Goal: Information Seeking & Learning: Find specific fact

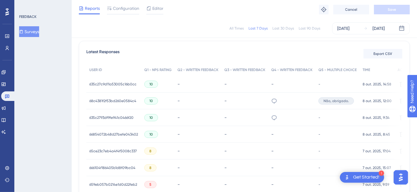
scroll to position [166, 0]
click at [105, 83] on span "685d9275b0ae3ded7b054122" at bounding box center [113, 84] width 49 height 5
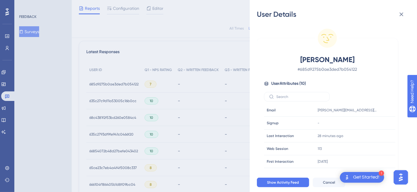
click at [203, 18] on div "User Details Benicio Ribeiro # 685d9275b0ae3ded7b054122 User Attributes ( 10 ) …" at bounding box center [208, 96] width 417 height 192
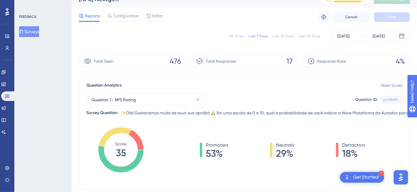
scroll to position [13, 0]
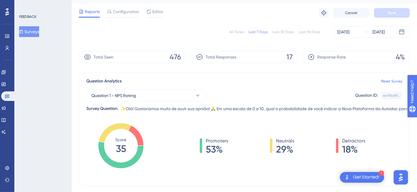
click at [280, 31] on div "Last 30 Days" at bounding box center [282, 32] width 21 height 5
click at [256, 31] on div "Last 7 Days" at bounding box center [257, 32] width 19 height 5
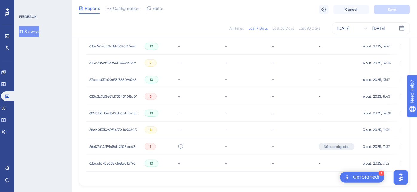
scroll to position [381, 0]
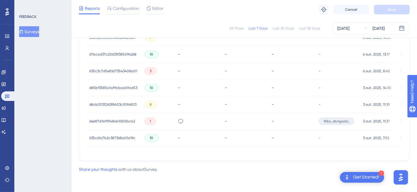
click at [118, 119] on span "66e87d14f191484b9205bc42" at bounding box center [112, 121] width 46 height 5
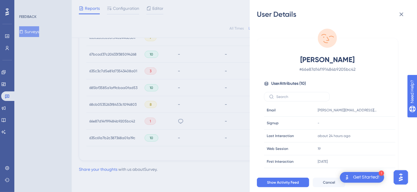
drag, startPoint x: 290, startPoint y: 58, endPoint x: 377, endPoint y: 59, distance: 86.8
click at [377, 59] on span "Nicole Marques Pereira" at bounding box center [327, 60] width 105 height 10
copy span "Nicole Marques Pereira"
